Goal: Transaction & Acquisition: Purchase product/service

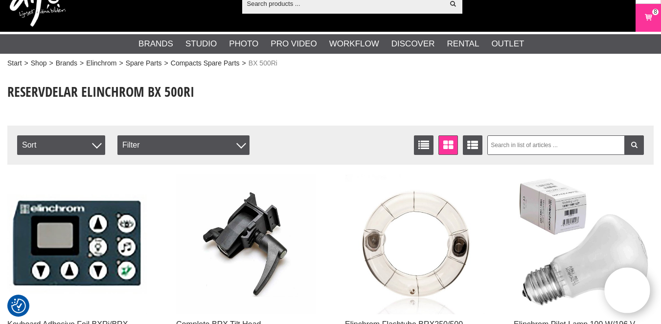
scroll to position [1, 0]
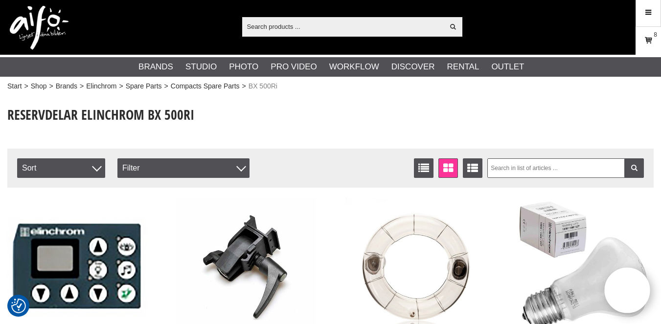
click at [652, 41] on icon at bounding box center [648, 40] width 10 height 11
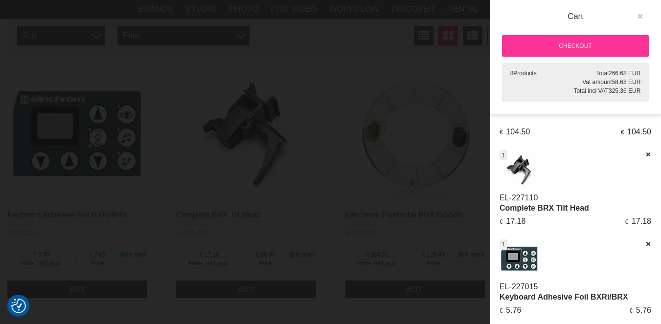
scroll to position [131, 0]
click at [640, 15] on icon "button" at bounding box center [640, 16] width 7 height 7
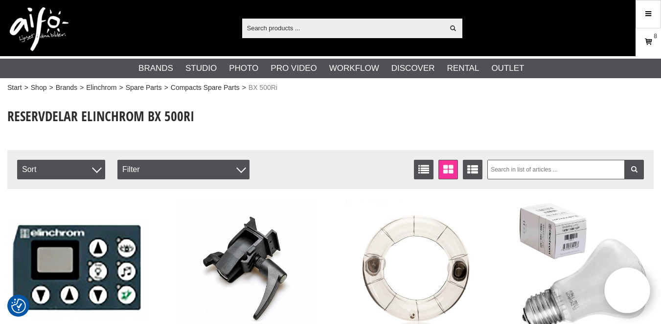
scroll to position [0, 0]
click at [647, 41] on icon at bounding box center [648, 42] width 10 height 11
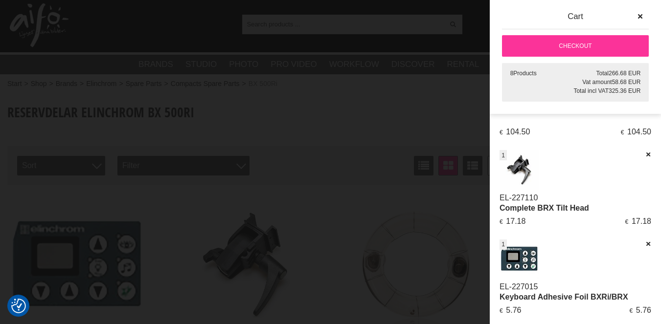
scroll to position [5, 0]
click at [645, 151] on icon at bounding box center [648, 154] width 6 height 7
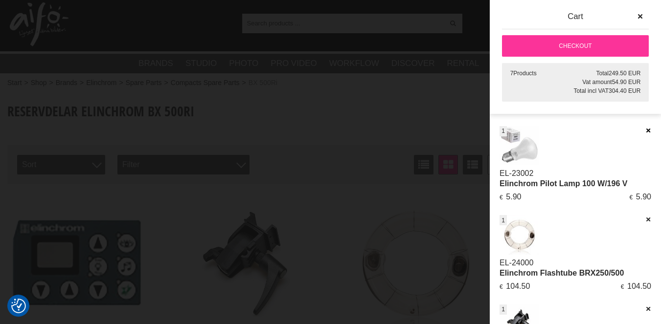
click at [645, 128] on icon at bounding box center [648, 130] width 6 height 7
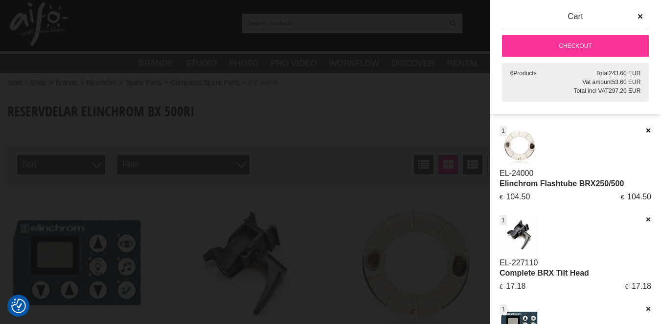
click at [645, 131] on icon at bounding box center [648, 130] width 6 height 7
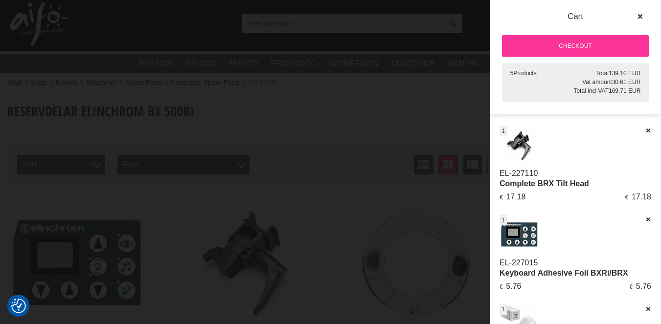
click at [645, 131] on icon at bounding box center [648, 130] width 6 height 7
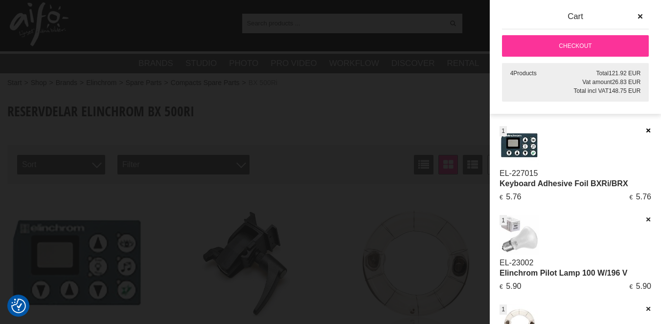
click at [645, 131] on icon at bounding box center [648, 130] width 6 height 7
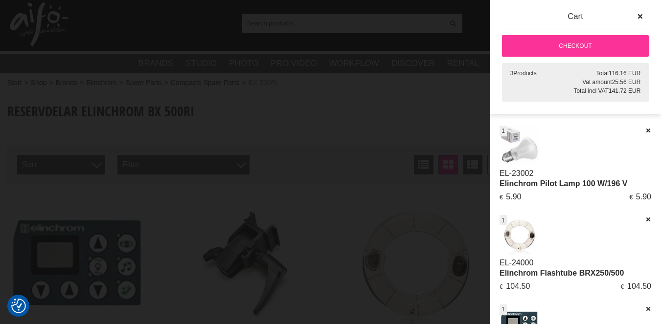
click at [555, 82] on div "Vat amount 25.56 EUR" at bounding box center [575, 82] width 131 height 9
click at [434, 104] on div at bounding box center [330, 162] width 661 height 324
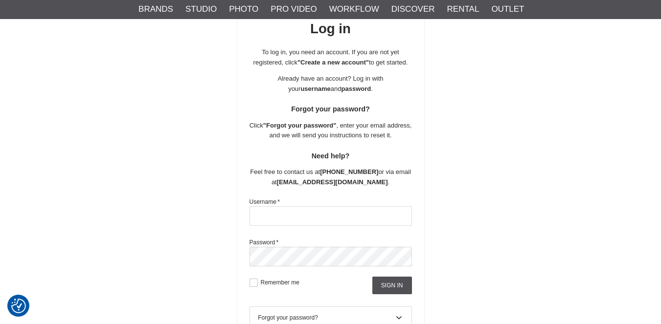
scroll to position [102, 0]
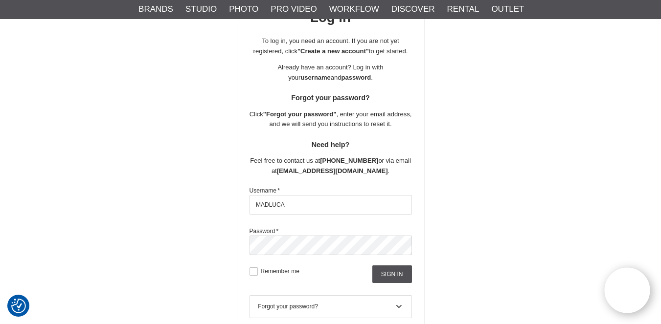
type input "MADLUCA"
click at [253, 271] on button at bounding box center [254, 272] width 8 height 8
click at [380, 273] on input "Sign in" at bounding box center [392, 275] width 40 height 18
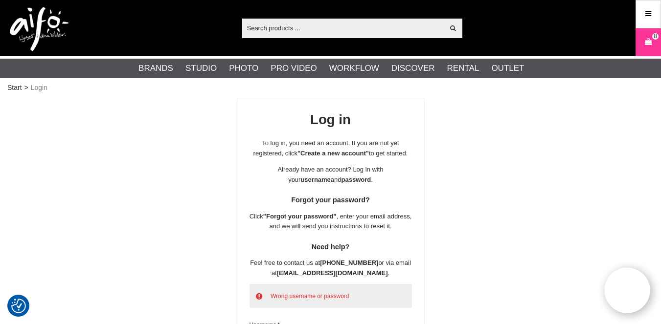
scroll to position [0, 0]
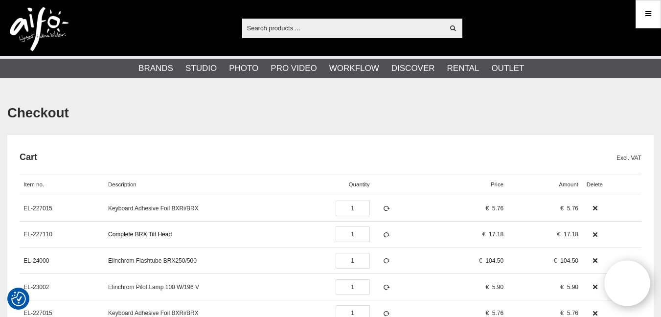
click at [166, 233] on link "Complete BRX Tilt Head" at bounding box center [140, 234] width 64 height 7
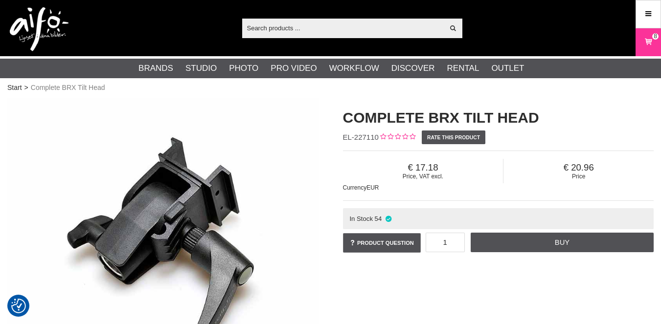
checkbox input "true"
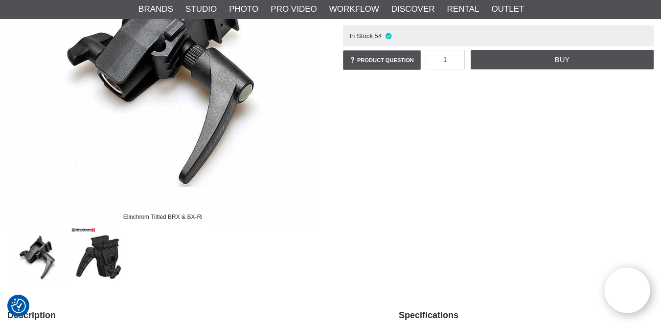
scroll to position [184, 0]
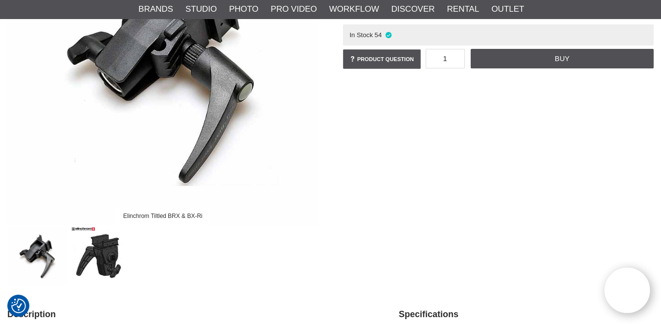
drag, startPoint x: 196, startPoint y: 215, endPoint x: 137, endPoint y: 217, distance: 58.3
click at [132, 214] on div "Elinchrom Tiltled BRX & BX-Ri" at bounding box center [162, 216] width 95 height 17
drag, startPoint x: 124, startPoint y: 215, endPoint x: 202, endPoint y: 216, distance: 77.8
click at [204, 215] on div "Elinchrom Tiltled BRX & BX-Ri" at bounding box center [162, 216] width 95 height 17
copy div "Elinchrom Tiltled BRX & BX-Ri"
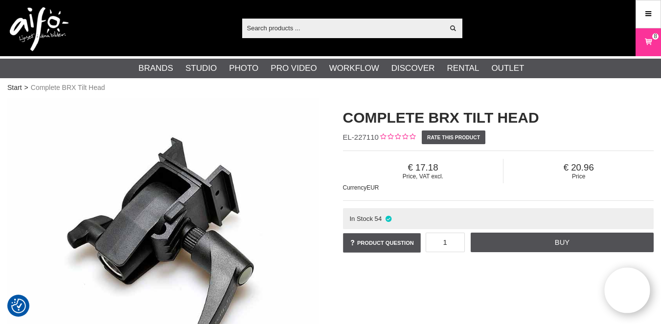
scroll to position [0, 0]
drag, startPoint x: 343, startPoint y: 137, endPoint x: 377, endPoint y: 137, distance: 33.3
click at [378, 137] on div "Complete BRX Tilt Head EL-227110 Rate this product Price, VAT excl. 17.18 Price…" at bounding box center [499, 181] width 336 height 167
copy div "EL-227110"
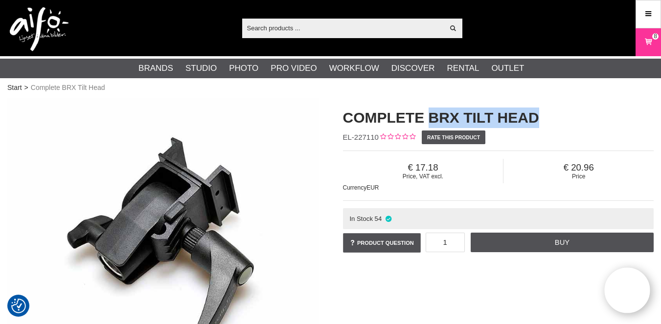
drag, startPoint x: 431, startPoint y: 118, endPoint x: 534, endPoint y: 117, distance: 103.7
click at [535, 117] on h1 "Complete BRX Tilt Head" at bounding box center [498, 118] width 311 height 21
copy h1 "BRX Tilt Head"
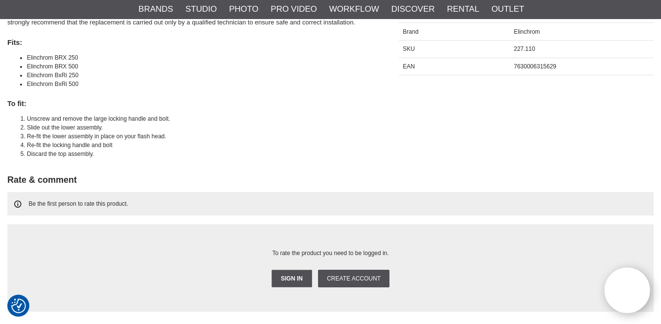
scroll to position [525, 0]
click at [600, 129] on div "Description Specifications Description Elinchrom complete tilt head, compatible…" at bounding box center [330, 61] width 646 height 206
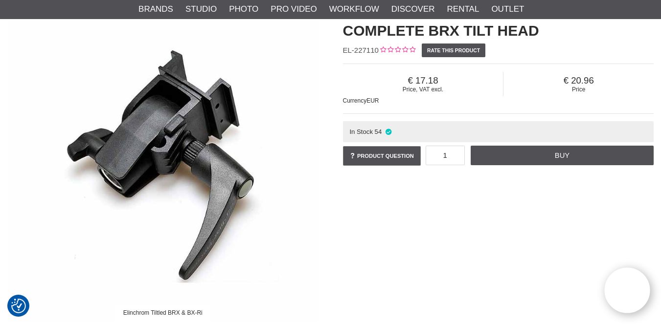
scroll to position [82, 0]
